Goal: Information Seeking & Learning: Learn about a topic

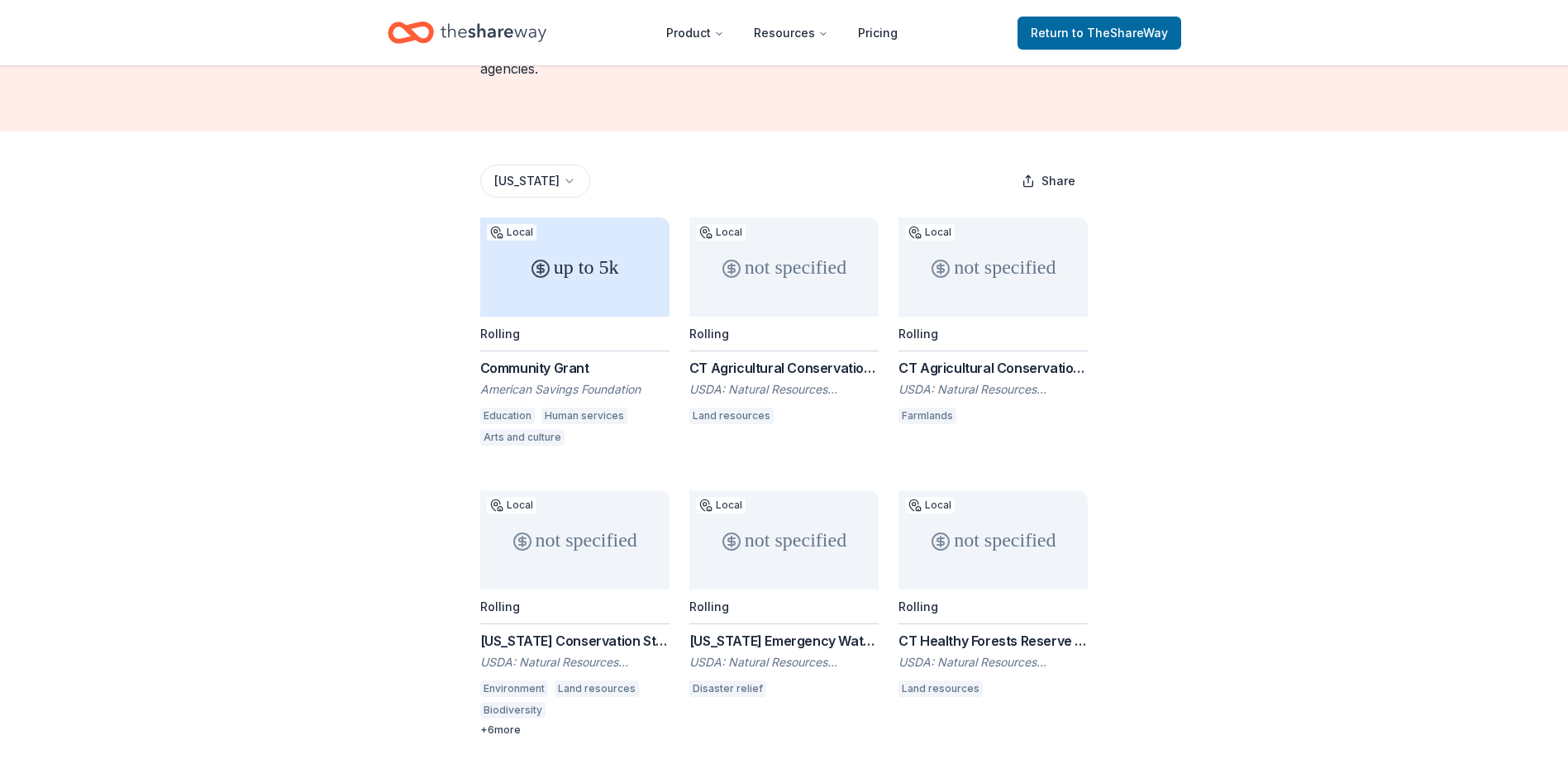
scroll to position [165, 0]
click at [884, 40] on link "Pricing" at bounding box center [878, 33] width 66 height 33
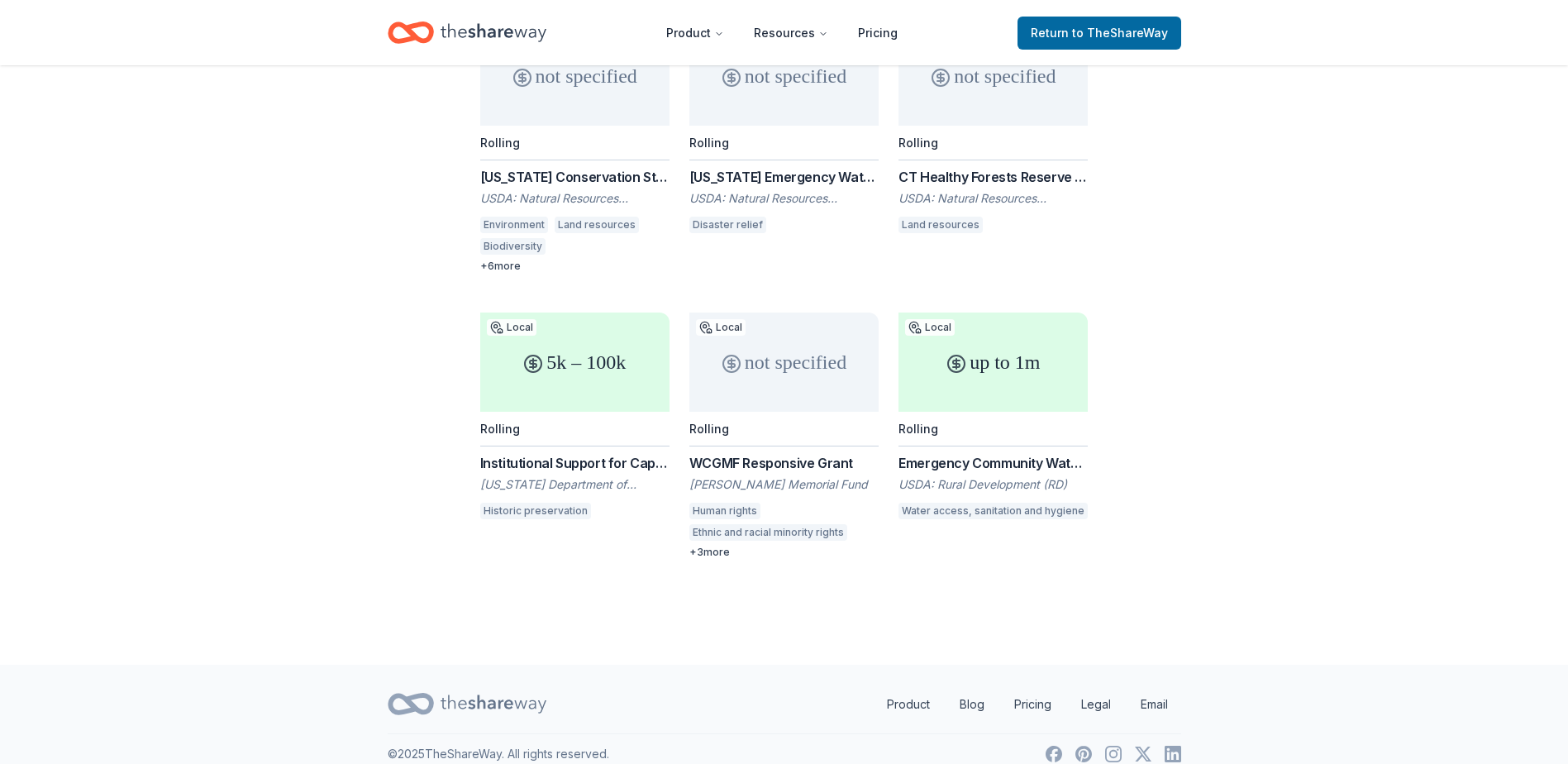
click at [570, 453] on div "Institutional Support for Capacity Building Grant for Historic Preservation Non…" at bounding box center [574, 463] width 189 height 20
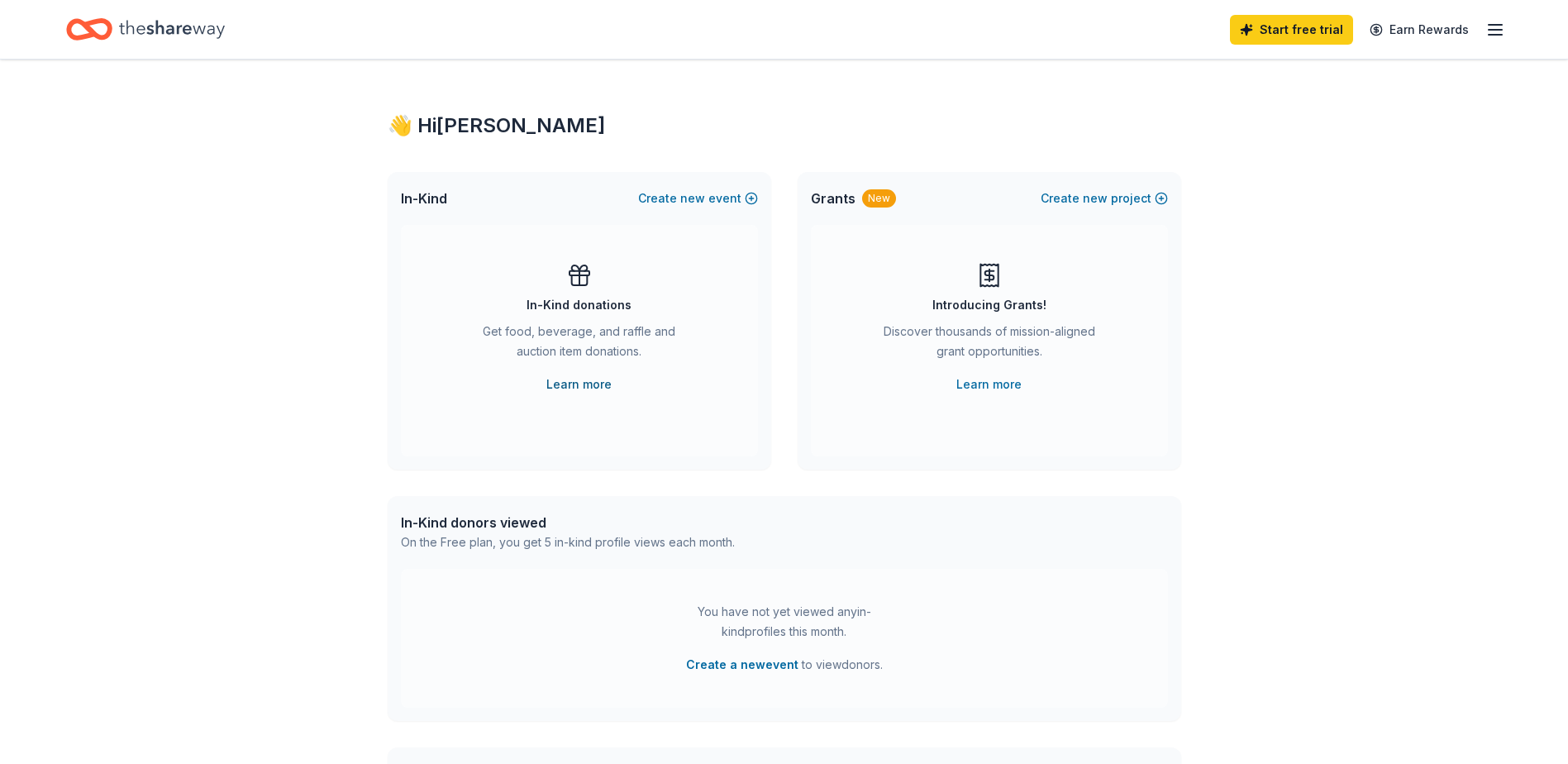
click at [578, 384] on link "Learn more" at bounding box center [579, 384] width 65 height 20
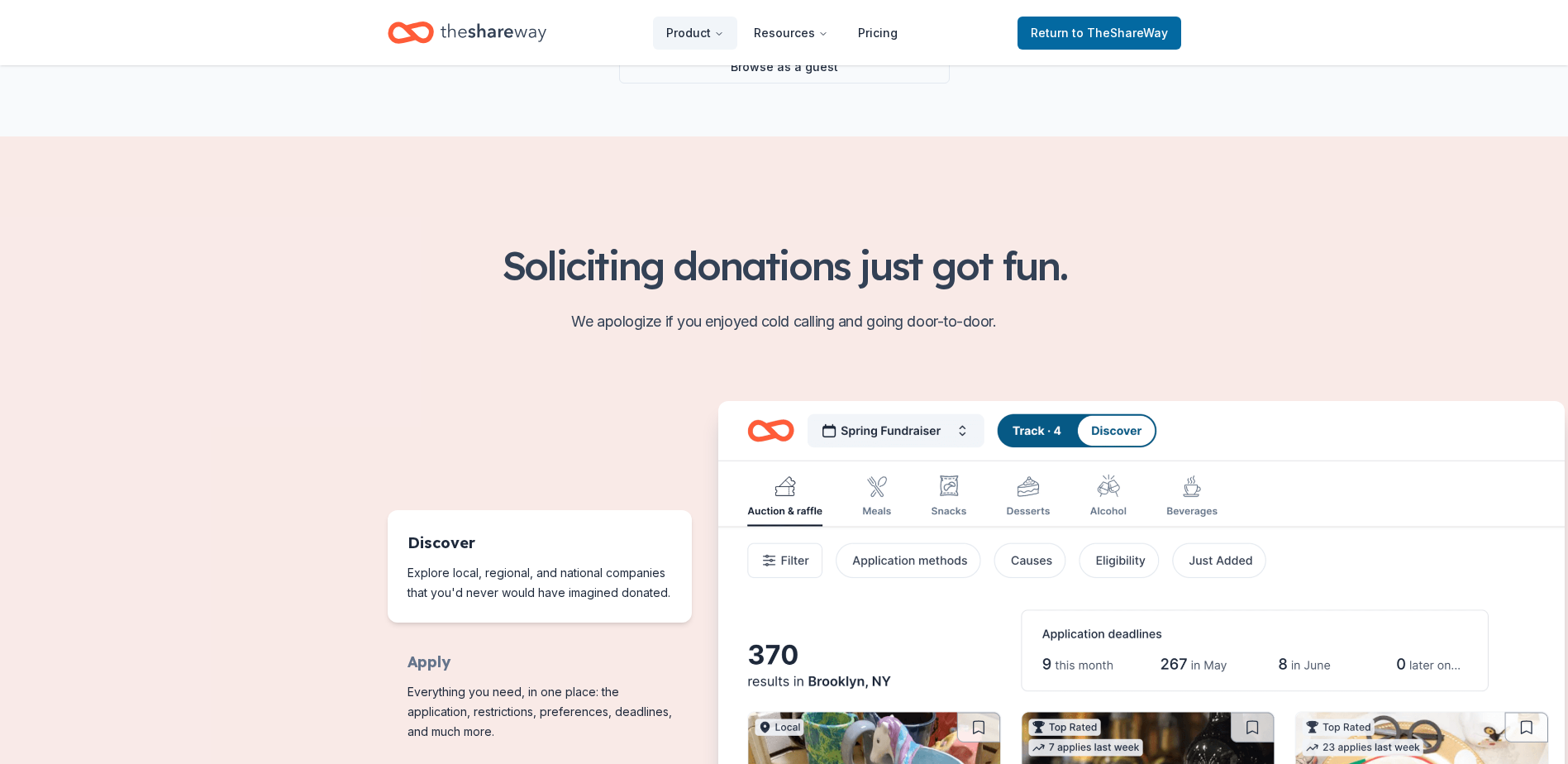
scroll to position [661, 0]
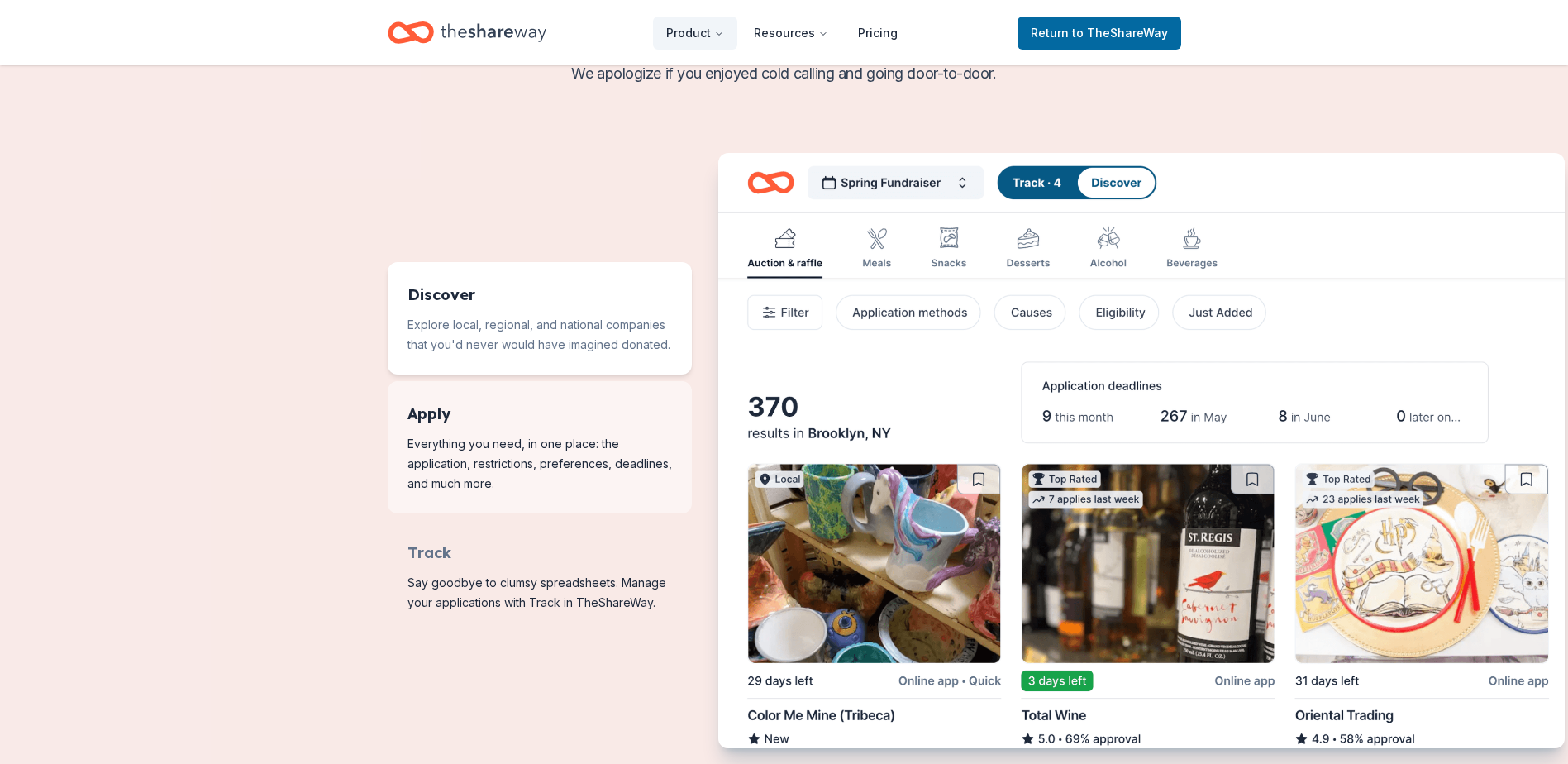
click at [448, 413] on span "Features for running your books" at bounding box center [540, 447] width 304 height 132
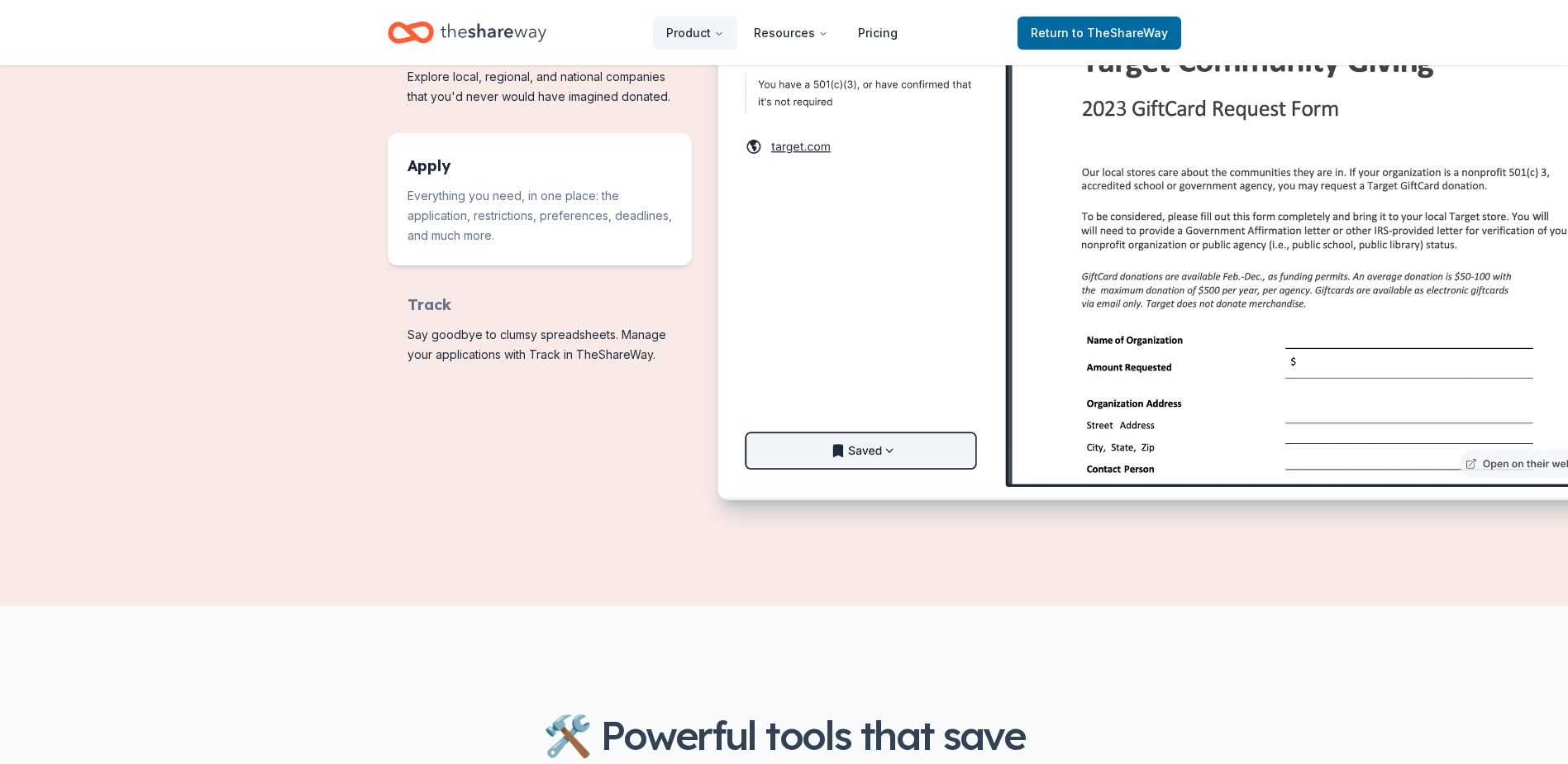
scroll to position [248, 0]
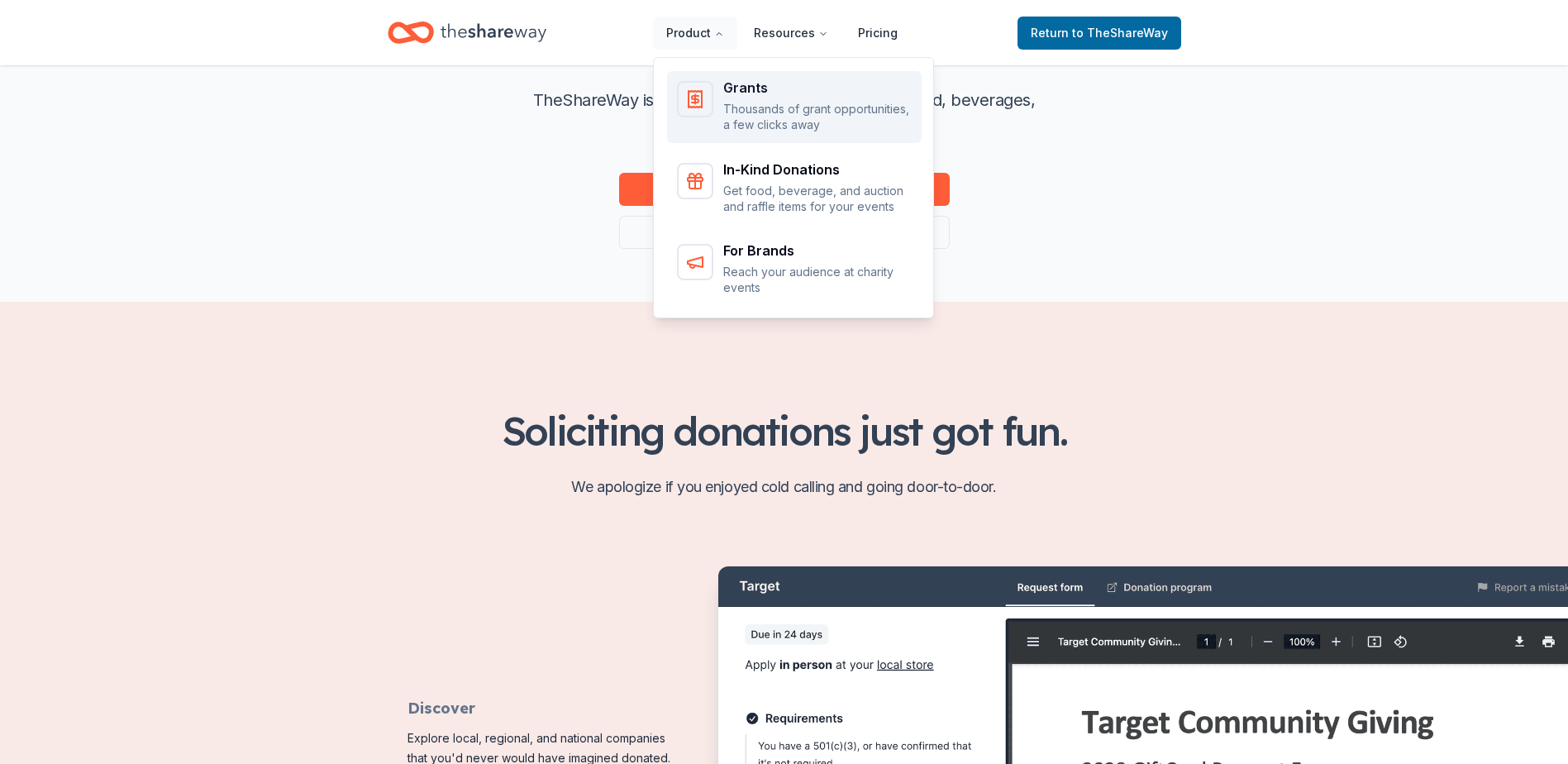
click at [712, 89] on div "Main" at bounding box center [695, 99] width 36 height 36
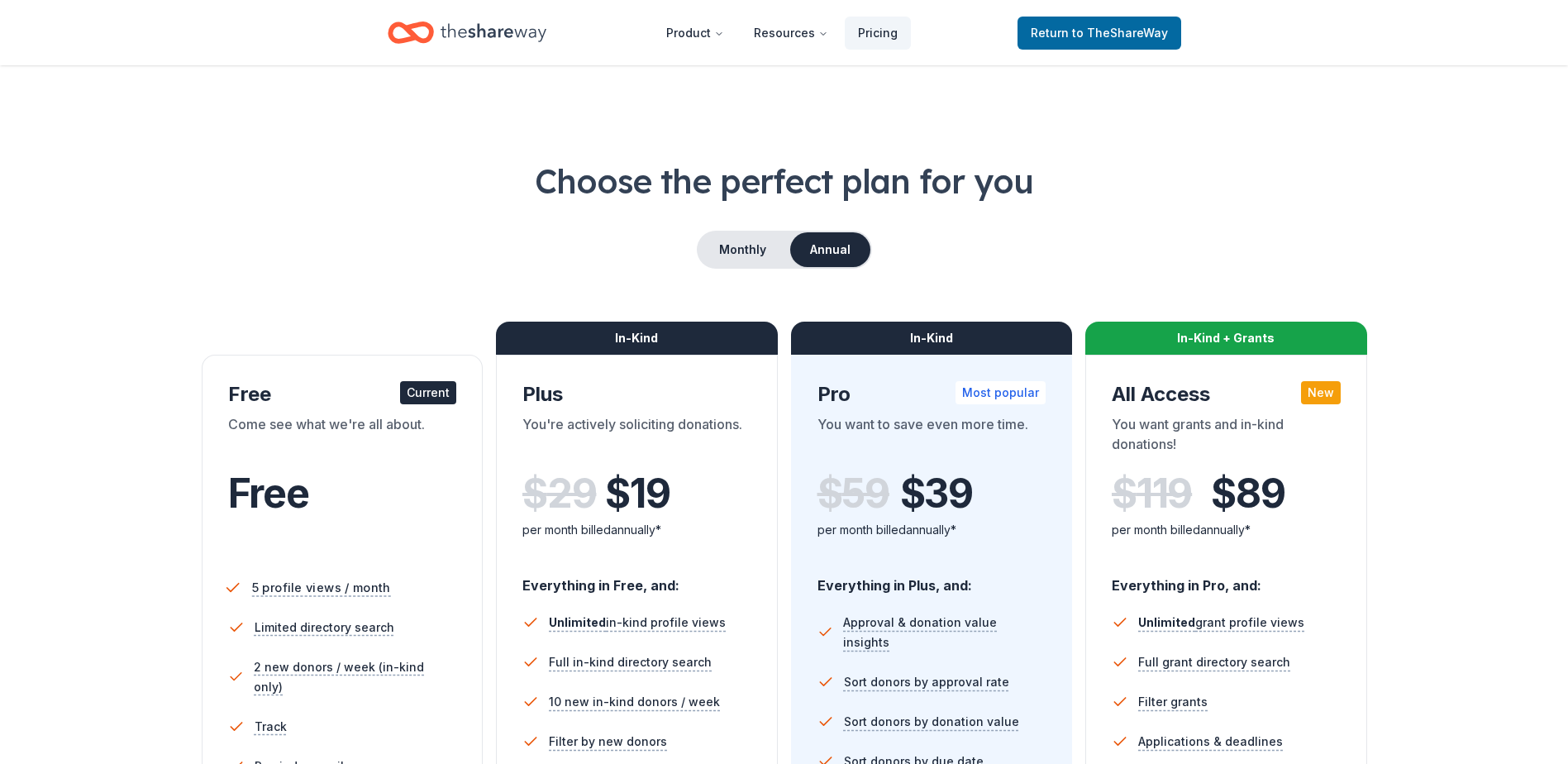
scroll to position [248, 0]
